Goal: Task Accomplishment & Management: Complete application form

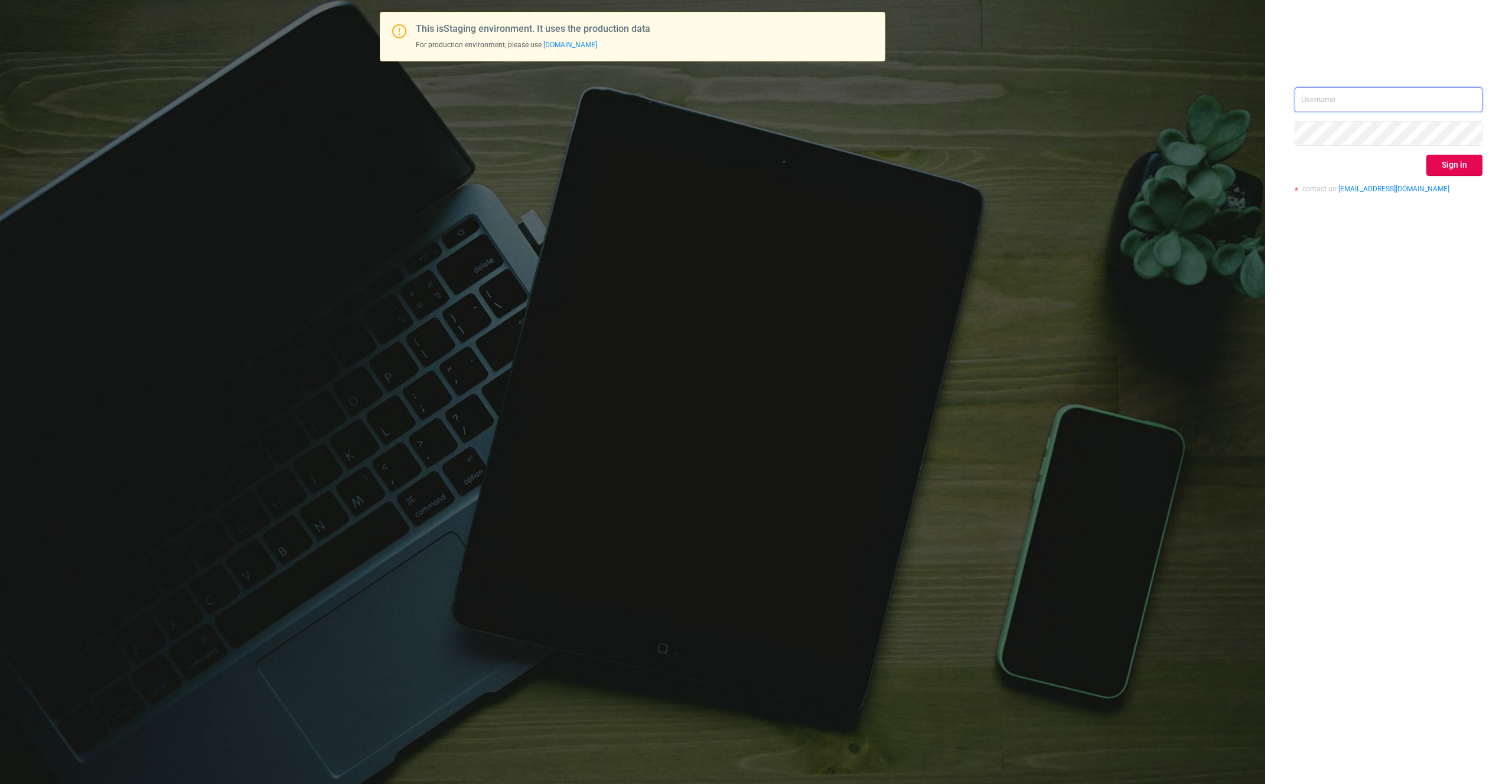
type input "[PERSON_NAME][EMAIL_ADDRESS][DOMAIN_NAME]"
click at [1456, 148] on div "[EMAIL_ADDRESS][DOMAIN_NAME] Sign in contact us [EMAIL_ADDRESS][DOMAIN_NAME]" at bounding box center [1388, 144] width 188 height 114
click at [1455, 155] on button "Sign in" at bounding box center [1454, 165] width 56 height 21
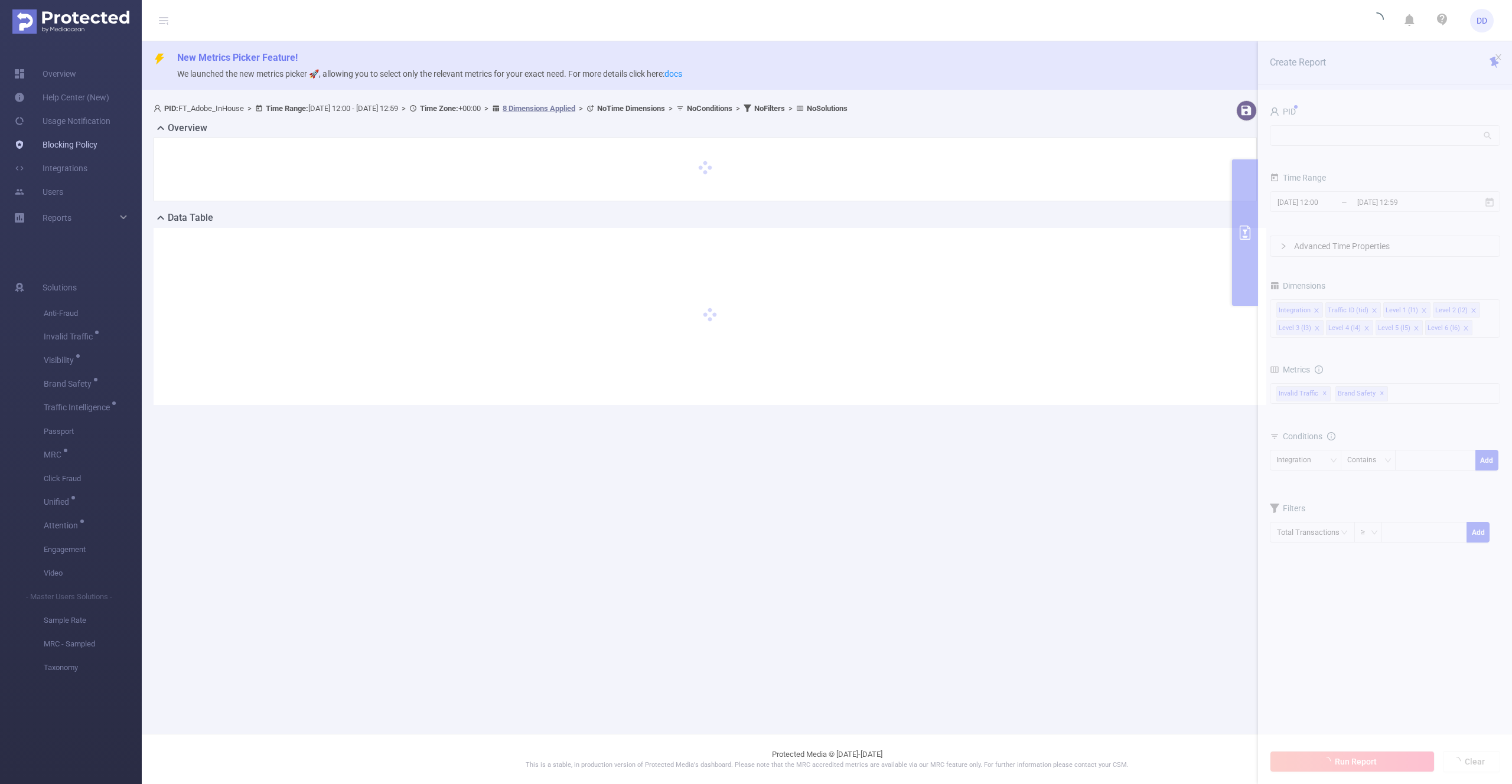
click at [86, 144] on link "Blocking Policy" at bounding box center [56, 144] width 84 height 24
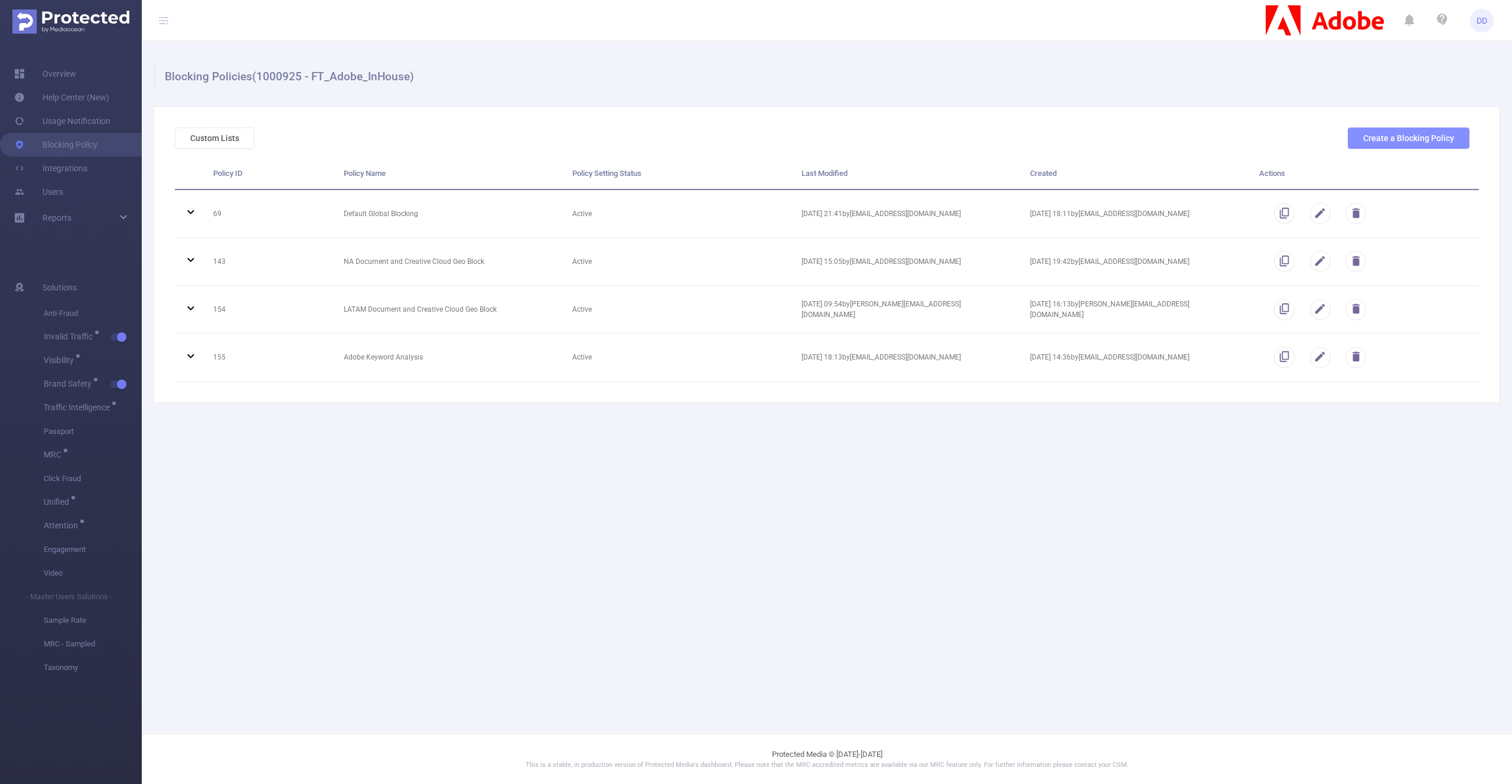
click at [1381, 134] on button "Create a Blocking Policy" at bounding box center [1409, 138] width 122 height 21
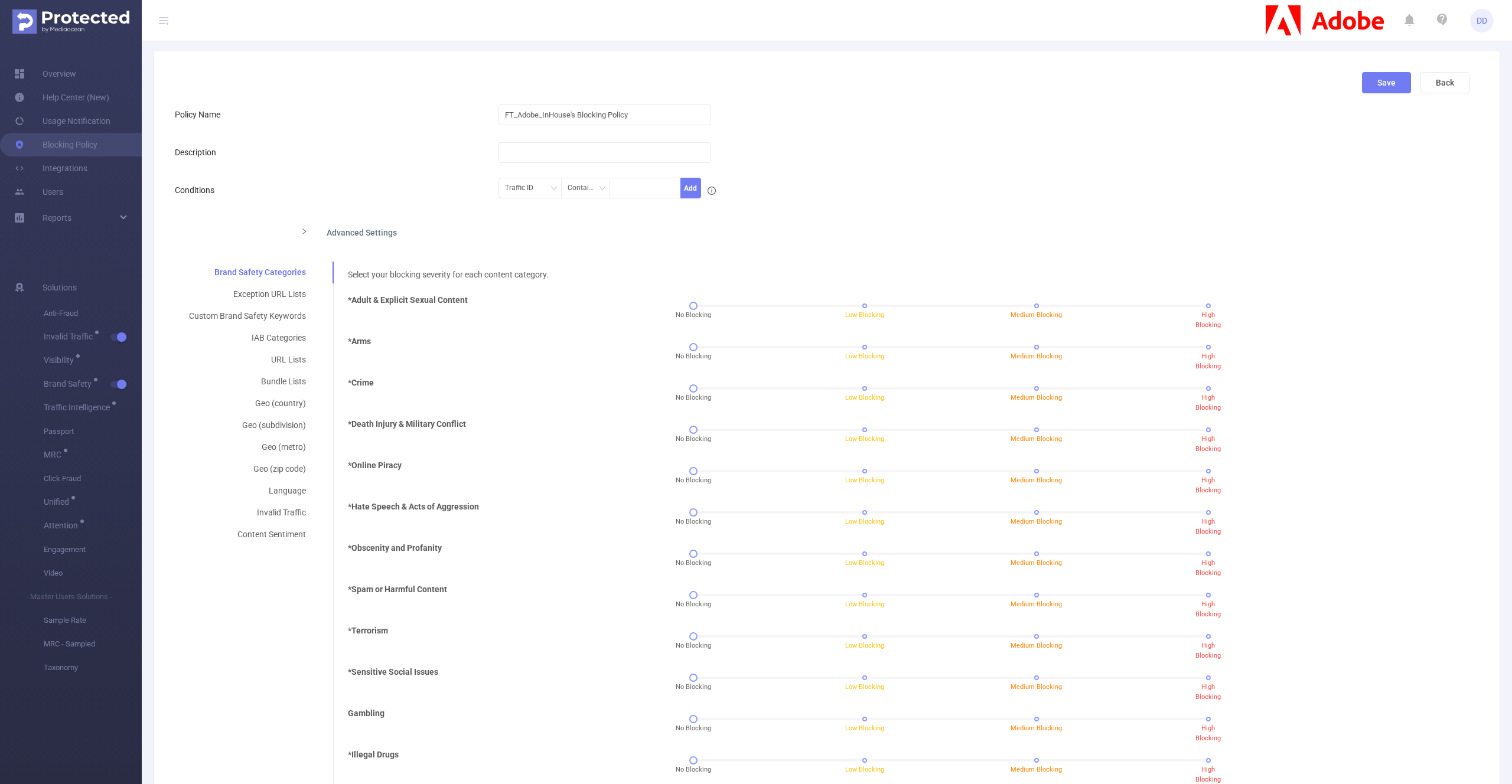
scroll to position [85, 0]
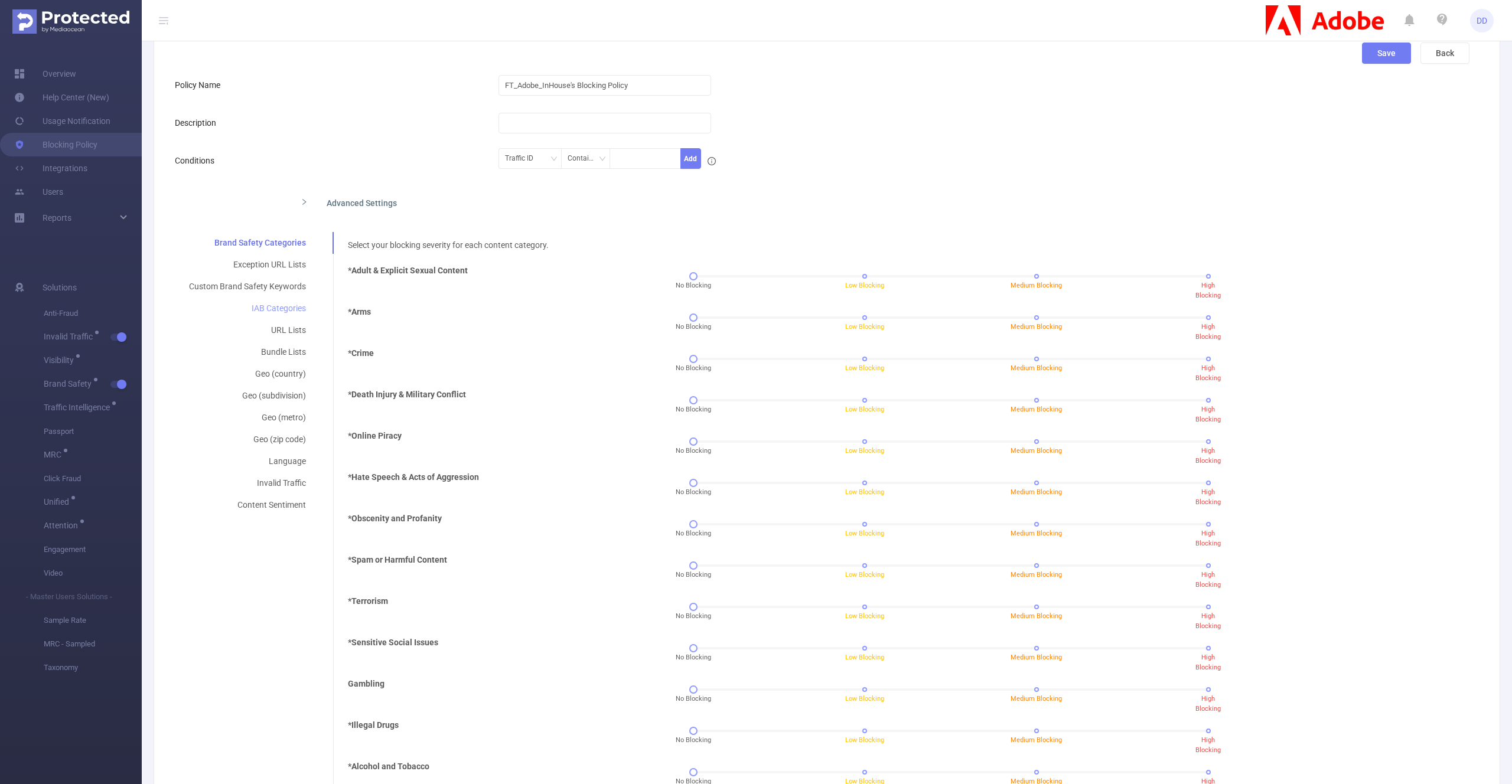
click at [280, 308] on div "IAB Categories" at bounding box center [247, 308] width 145 height 22
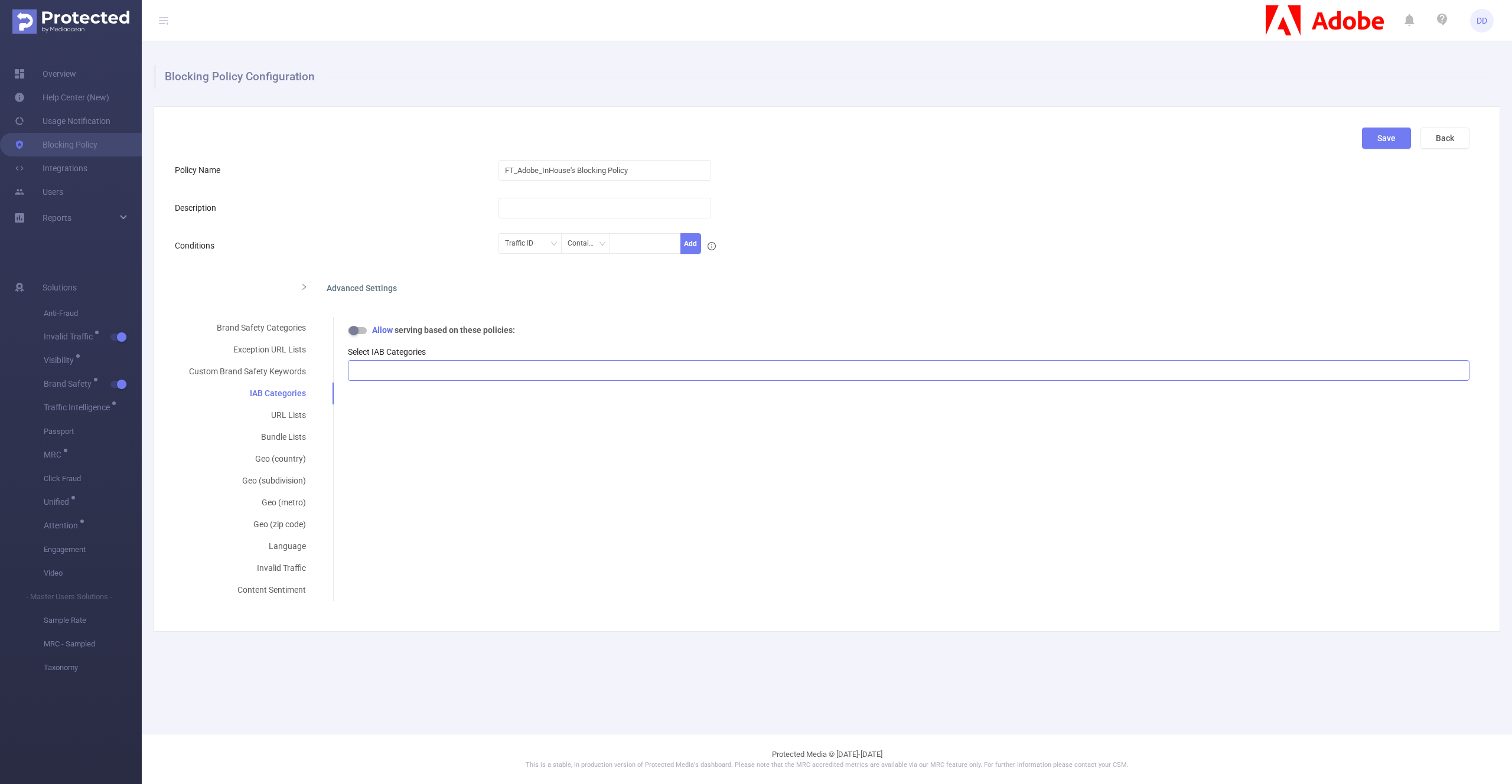
click at [486, 378] on div at bounding box center [909, 370] width 1109 height 19
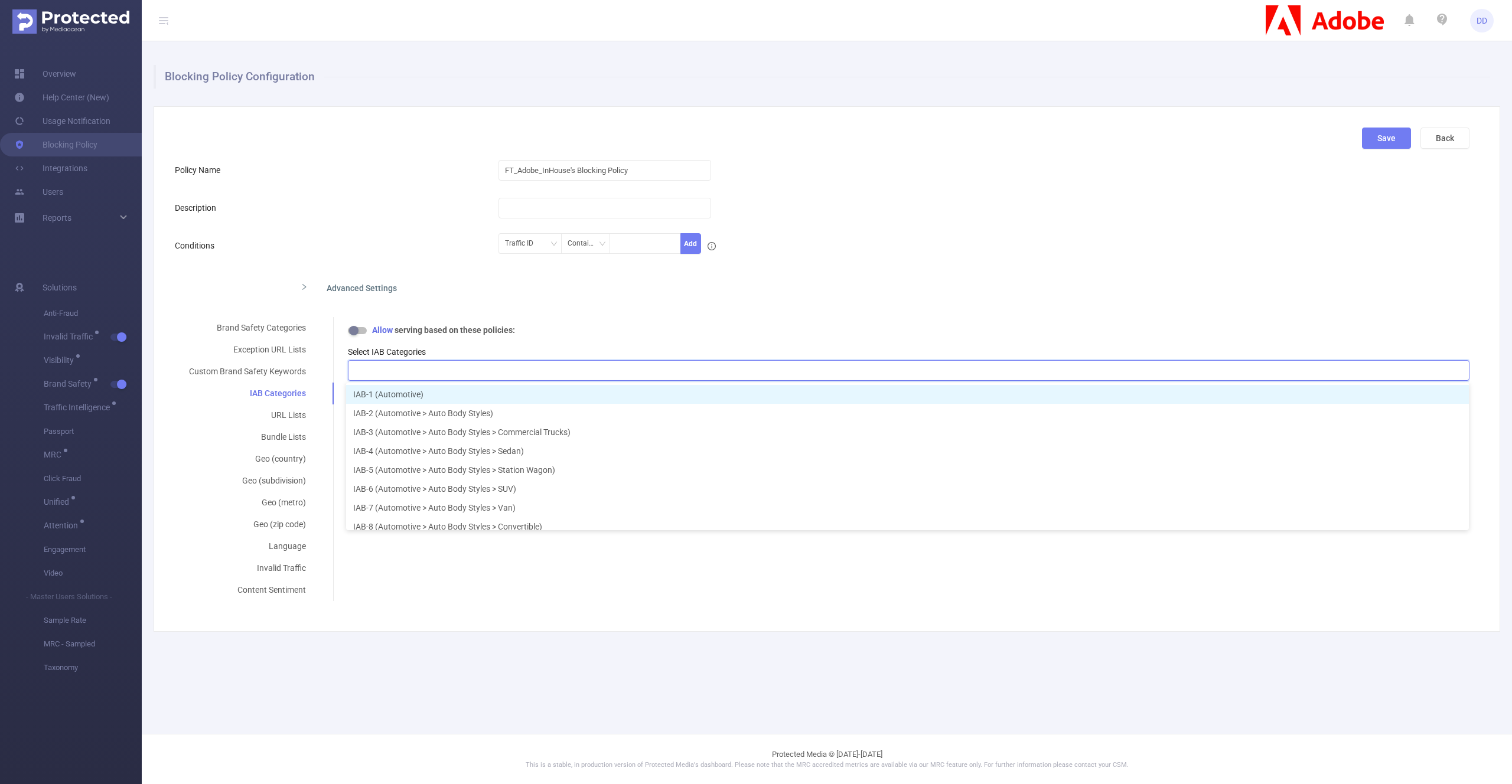
paste input "181"
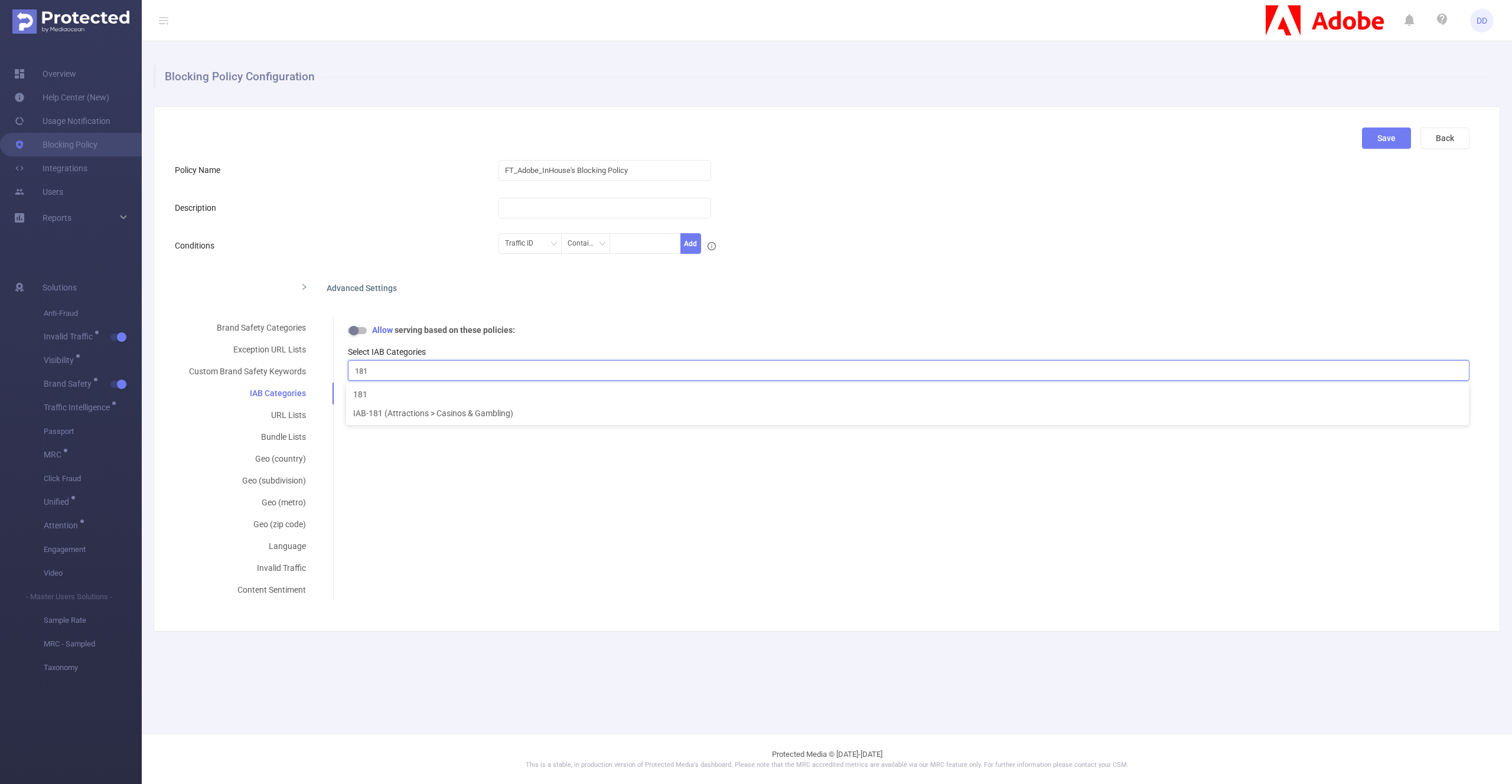
type input "181"
click at [378, 371] on icon "icon: close" at bounding box center [379, 371] width 4 height 4
click at [428, 371] on div at bounding box center [909, 370] width 1109 height 19
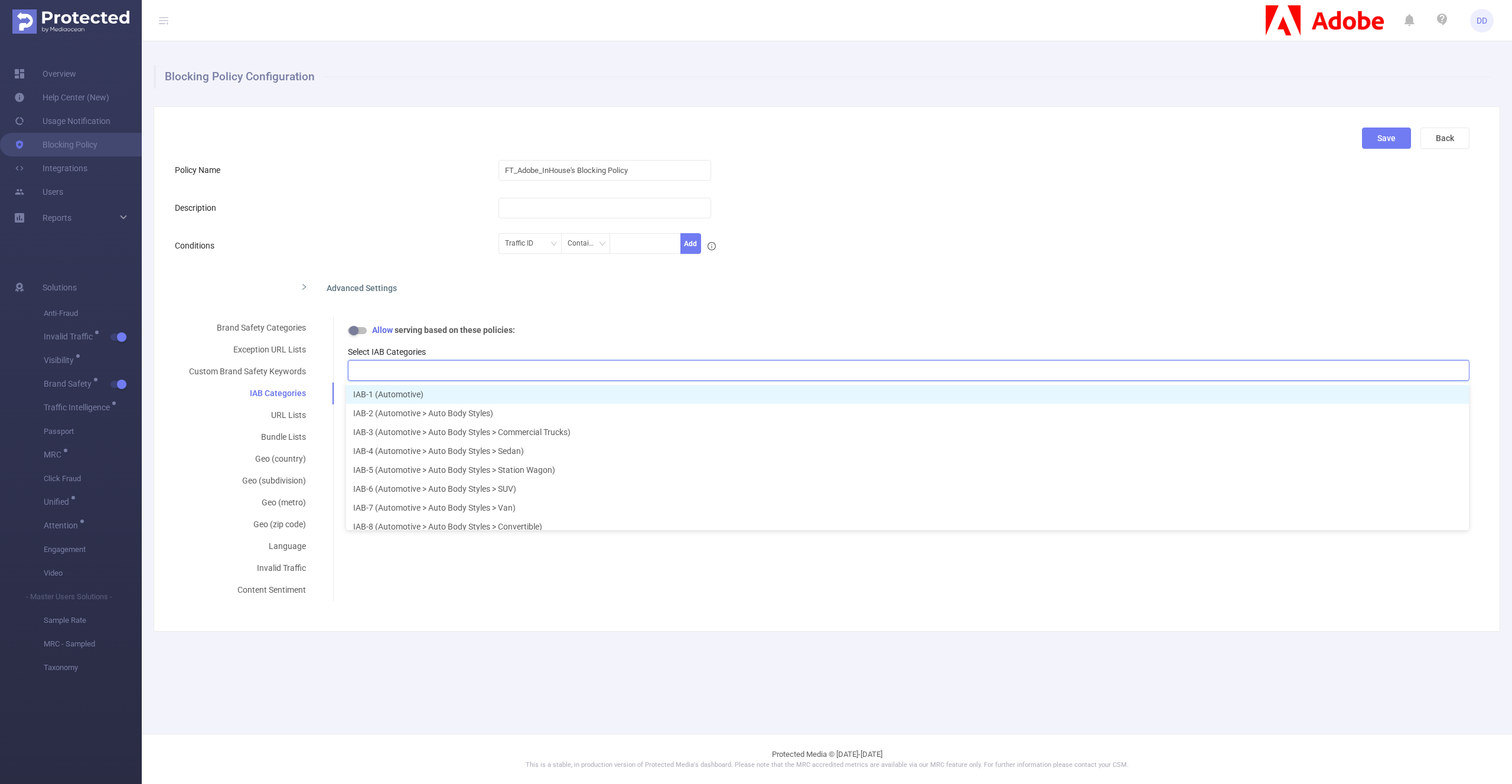
paste input "181"
type input "181"
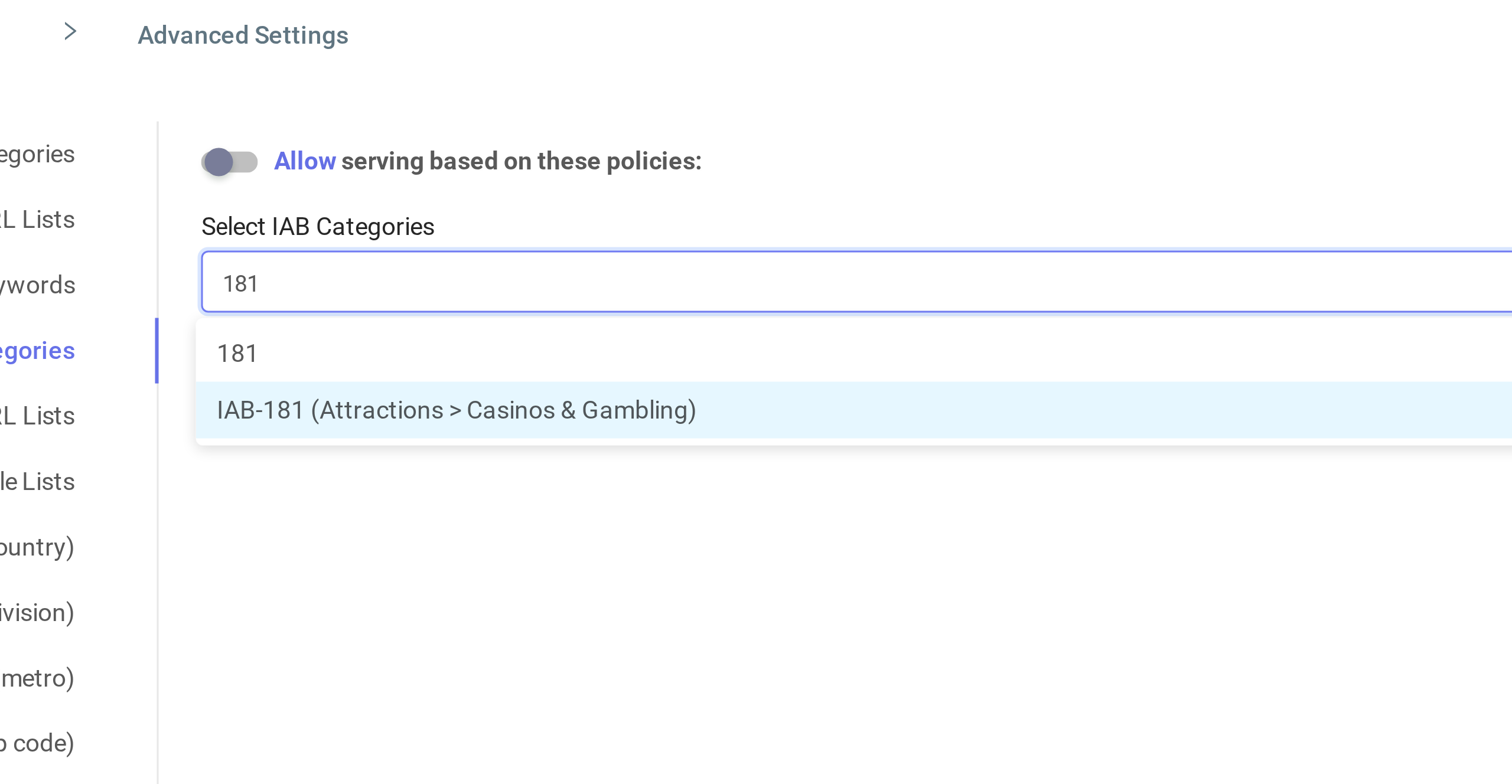
click at [532, 415] on li "IAB-181 (Attractions > Casinos & Gambling)" at bounding box center [907, 413] width 1123 height 19
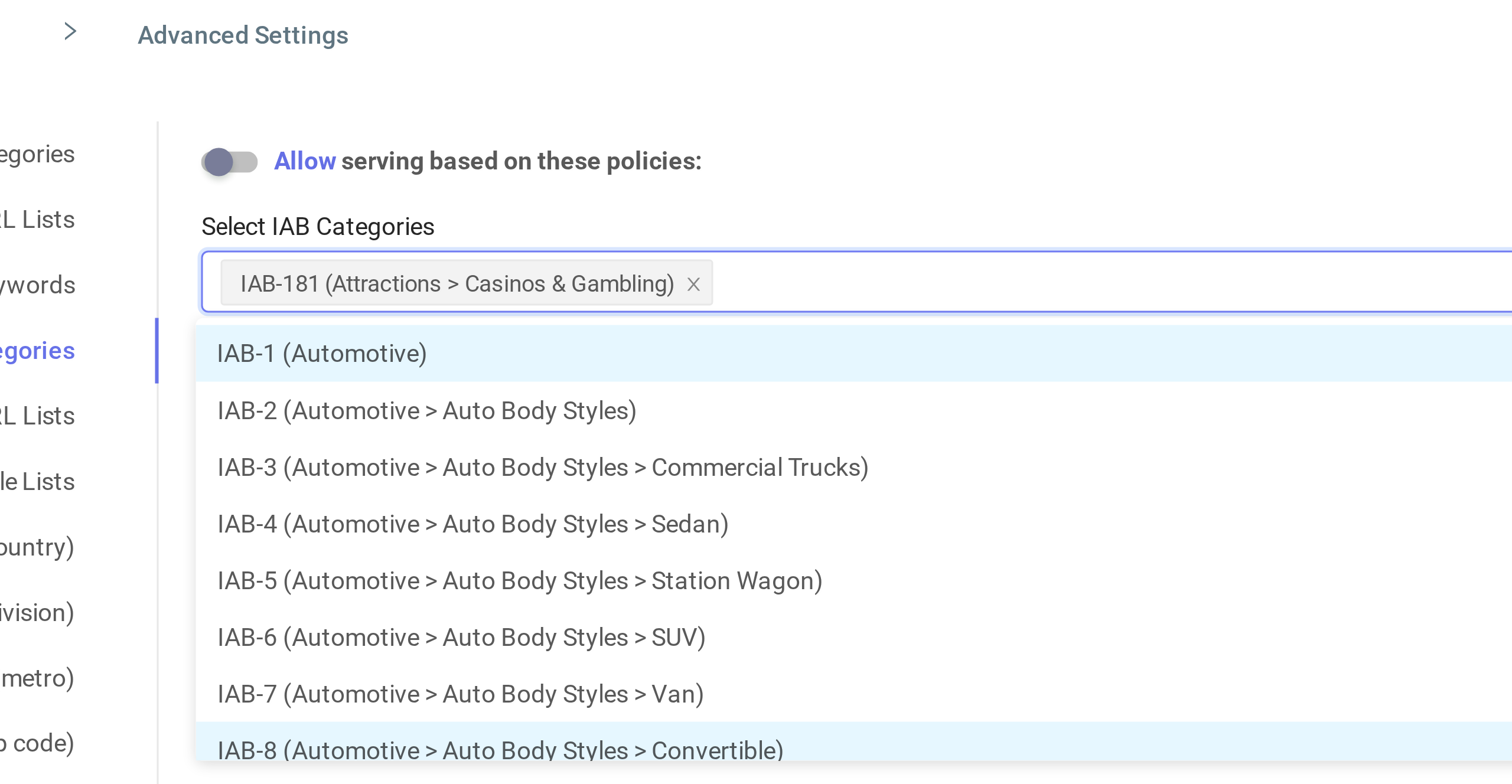
scroll to position [6, 0]
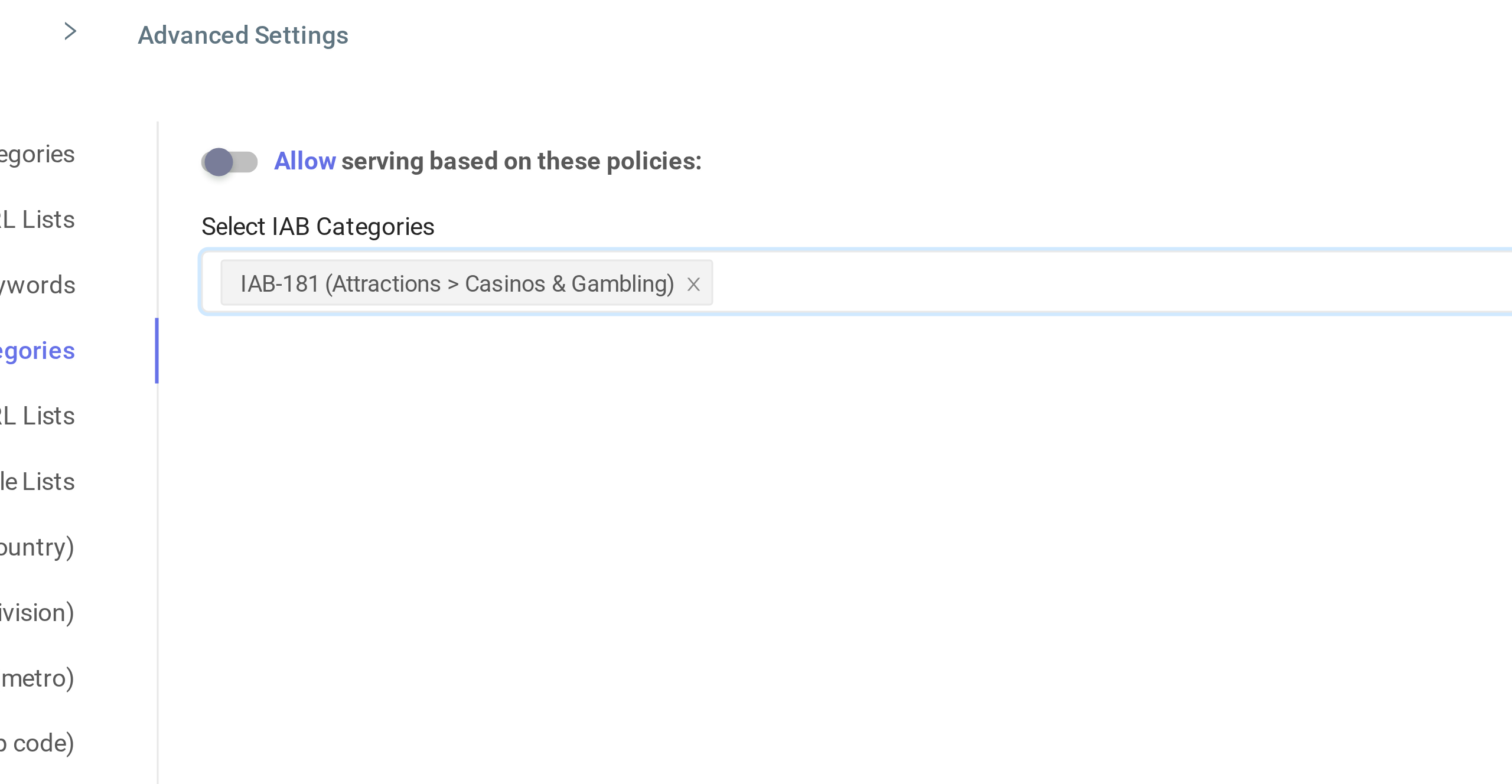
click at [601, 454] on div "Brand Safety Categories Exception URL Lists Custom Brand Safety Keywords IAB Ca…" at bounding box center [822, 459] width 1295 height 284
